Goal: Task Accomplishment & Management: Manage account settings

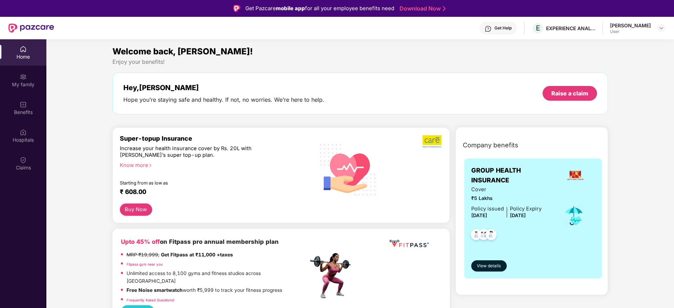
click at [657, 31] on div at bounding box center [661, 28] width 8 height 8
click at [661, 30] on img at bounding box center [661, 28] width 6 height 6
click at [632, 46] on div "Logout" at bounding box center [627, 45] width 91 height 14
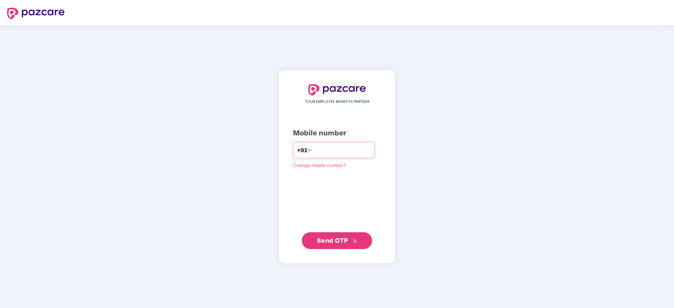
click at [332, 150] on input "number" at bounding box center [342, 150] width 58 height 11
type input "**********"
click at [329, 244] on span "Send OTP" at bounding box center [337, 241] width 40 height 10
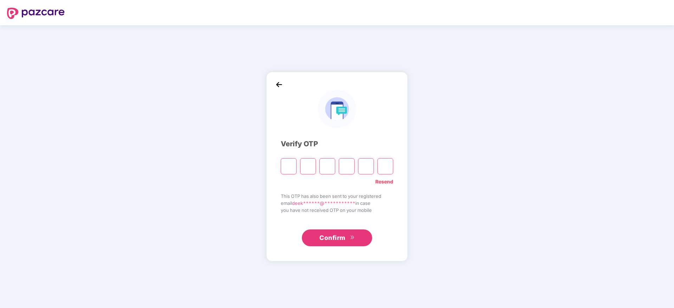
paste input "*"
type input "*"
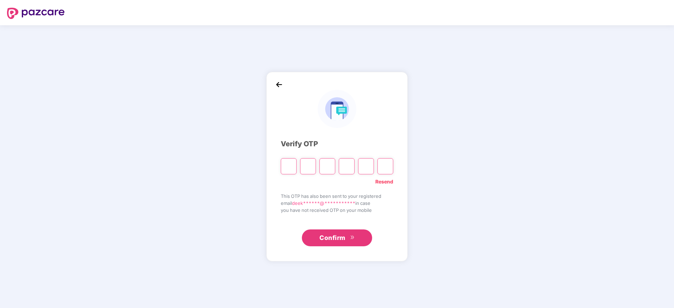
type input "*"
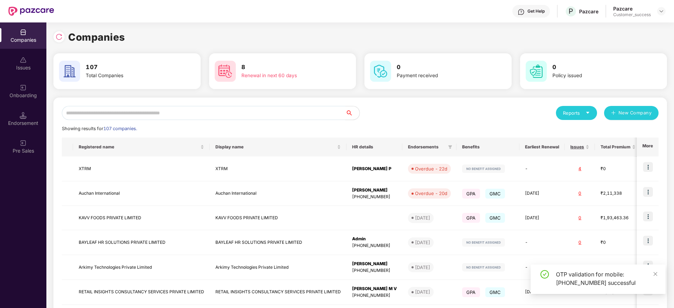
click at [113, 116] on input "text" at bounding box center [203, 113] width 283 height 14
click at [182, 115] on input "text" at bounding box center [203, 113] width 283 height 14
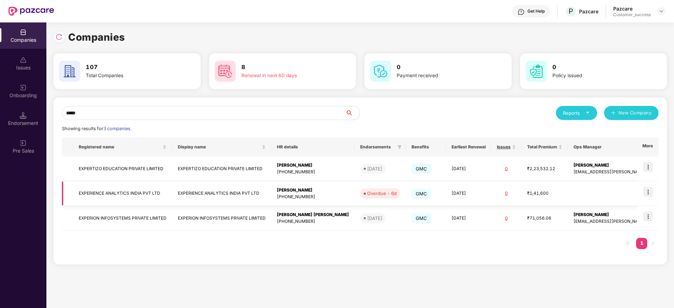
type input "*****"
click at [646, 189] on img at bounding box center [648, 192] width 10 height 10
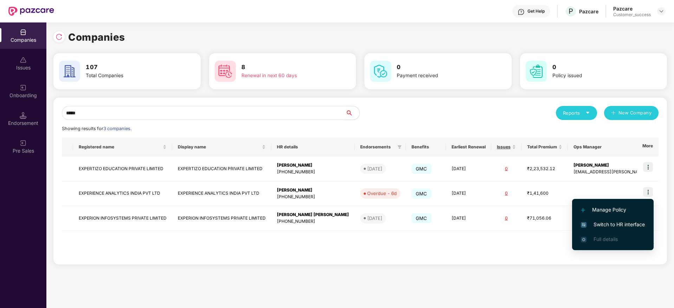
click at [620, 224] on span "Switch to HR interface" at bounding box center [613, 225] width 64 height 8
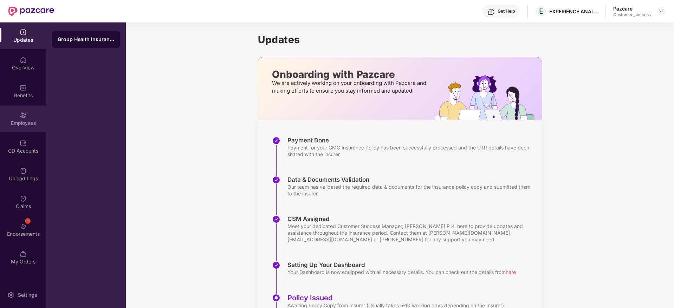
click at [32, 125] on div "Employees" at bounding box center [23, 123] width 46 height 7
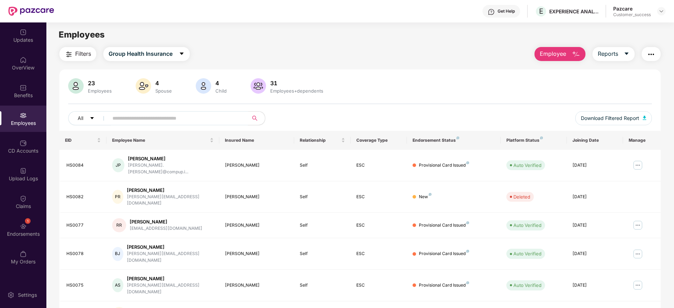
click at [177, 121] on input "text" at bounding box center [175, 118] width 126 height 11
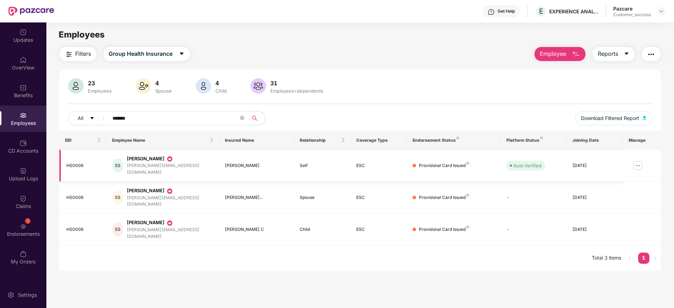
type input "*******"
drag, startPoint x: 643, startPoint y: 159, endPoint x: 636, endPoint y: 164, distance: 8.3
click at [636, 164] on td at bounding box center [642, 166] width 38 height 32
click at [636, 164] on img at bounding box center [637, 165] width 11 height 11
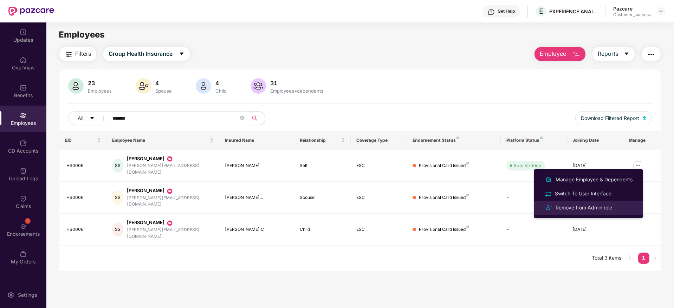
click at [592, 207] on div "Remove from Admin role" at bounding box center [583, 208] width 59 height 8
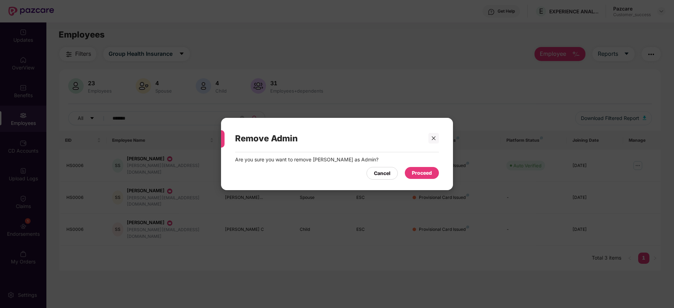
click at [420, 168] on div "Proceed" at bounding box center [422, 173] width 34 height 12
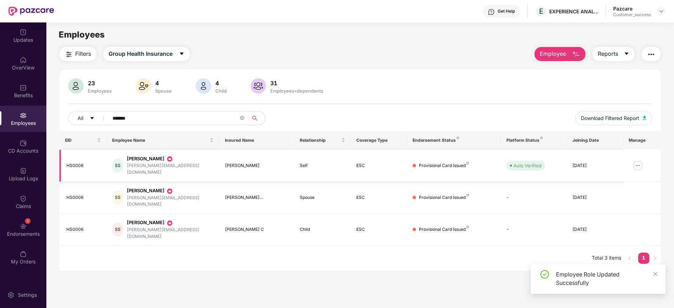
click at [636, 161] on img at bounding box center [637, 165] width 11 height 11
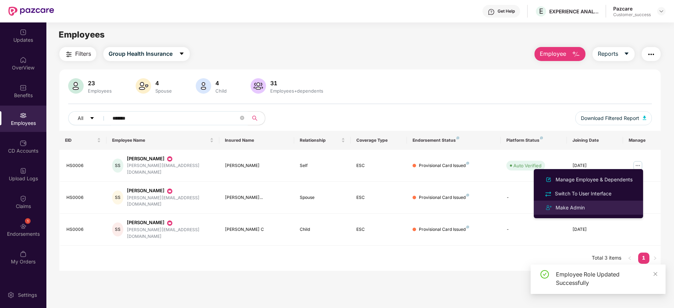
click at [585, 205] on div "Make Admin" at bounding box center [570, 208] width 32 height 8
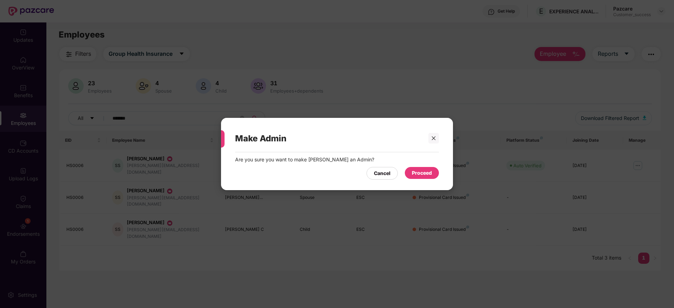
click at [435, 170] on div "Proceed" at bounding box center [422, 173] width 34 height 12
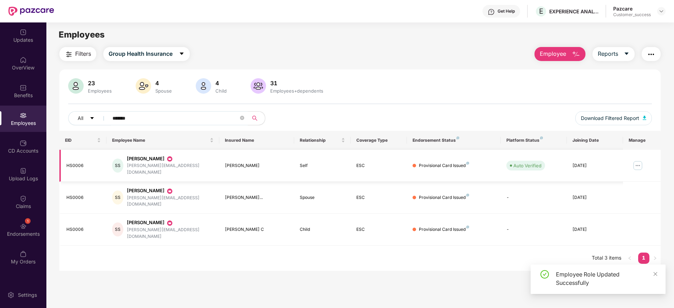
click at [633, 160] on img at bounding box center [637, 165] width 11 height 11
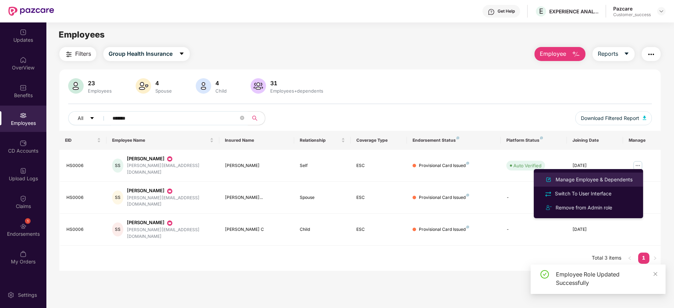
click at [596, 178] on div "Manage Employee & Dependents" at bounding box center [594, 180] width 80 height 8
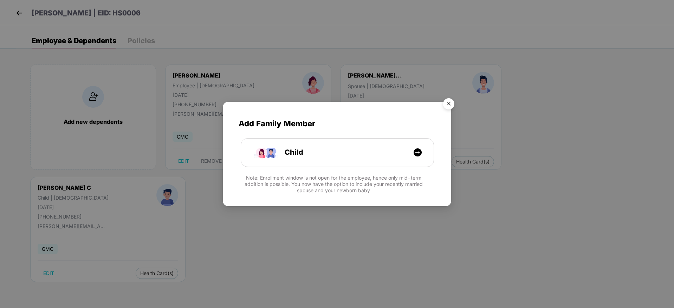
click at [451, 103] on img "Close" at bounding box center [449, 105] width 20 height 20
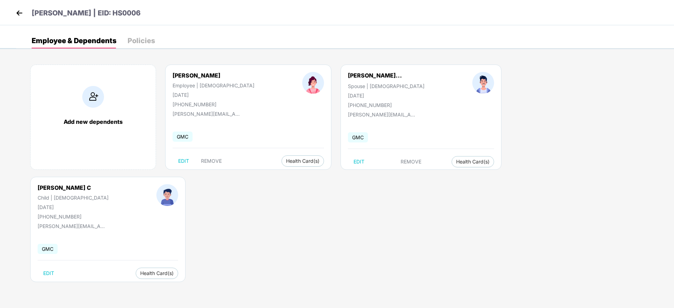
click at [22, 15] on img at bounding box center [19, 13] width 11 height 11
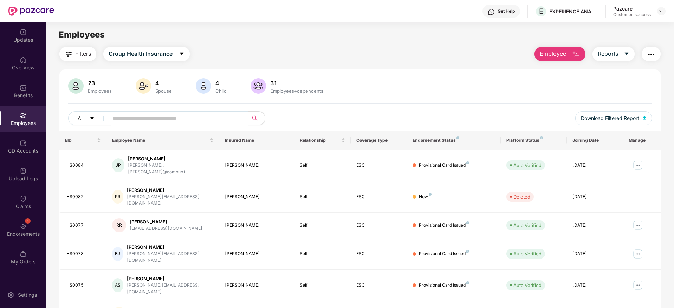
click at [146, 119] on input "text" at bounding box center [175, 118] width 126 height 11
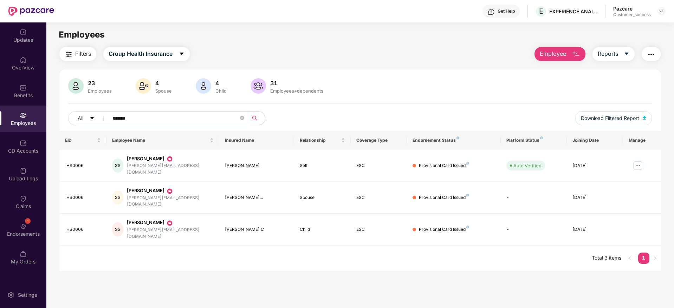
type input "*******"
click at [641, 162] on img at bounding box center [637, 165] width 11 height 11
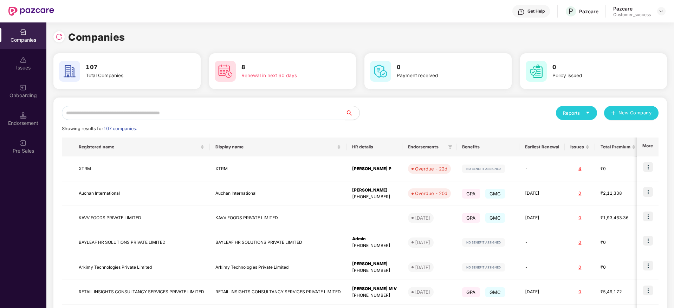
click at [134, 115] on input "text" at bounding box center [203, 113] width 283 height 14
click at [138, 116] on input "text" at bounding box center [203, 113] width 283 height 14
